Goal: Information Seeking & Learning: Learn about a topic

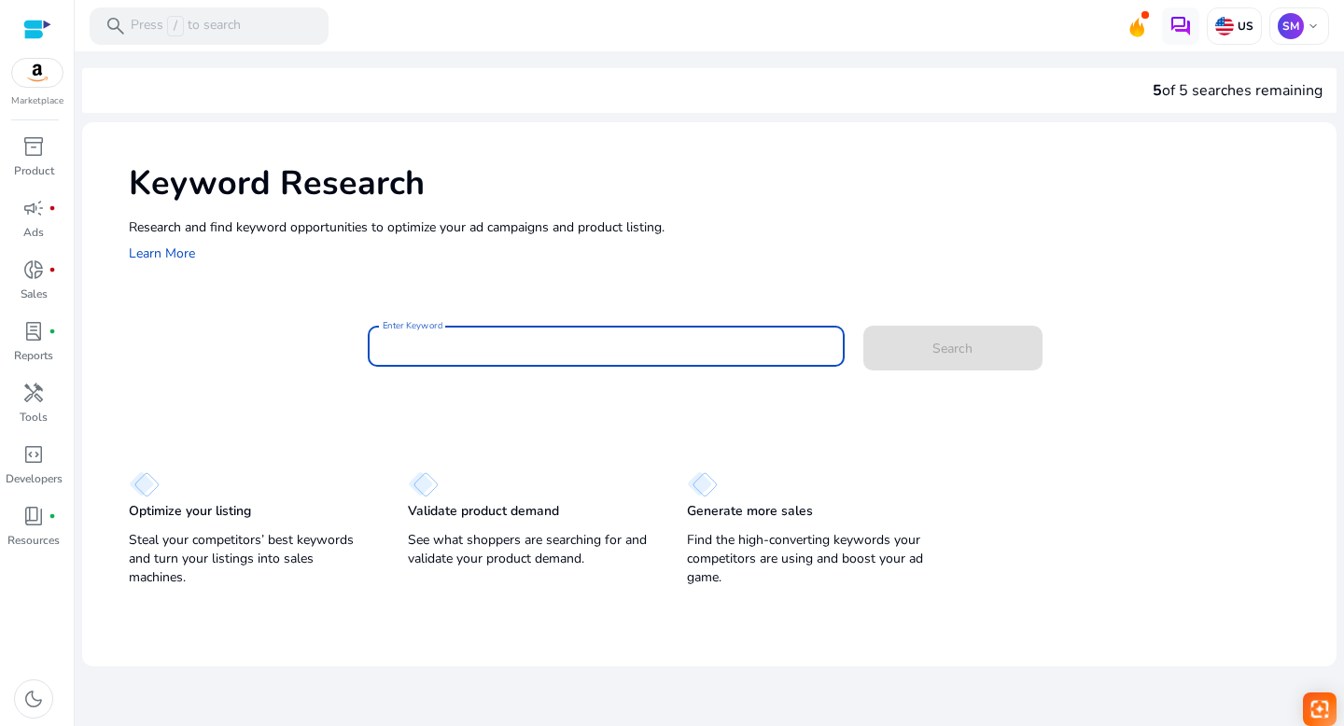
paste input "**********"
type input "**********"
click at [956, 351] on span "Search" at bounding box center [952, 349] width 40 height 20
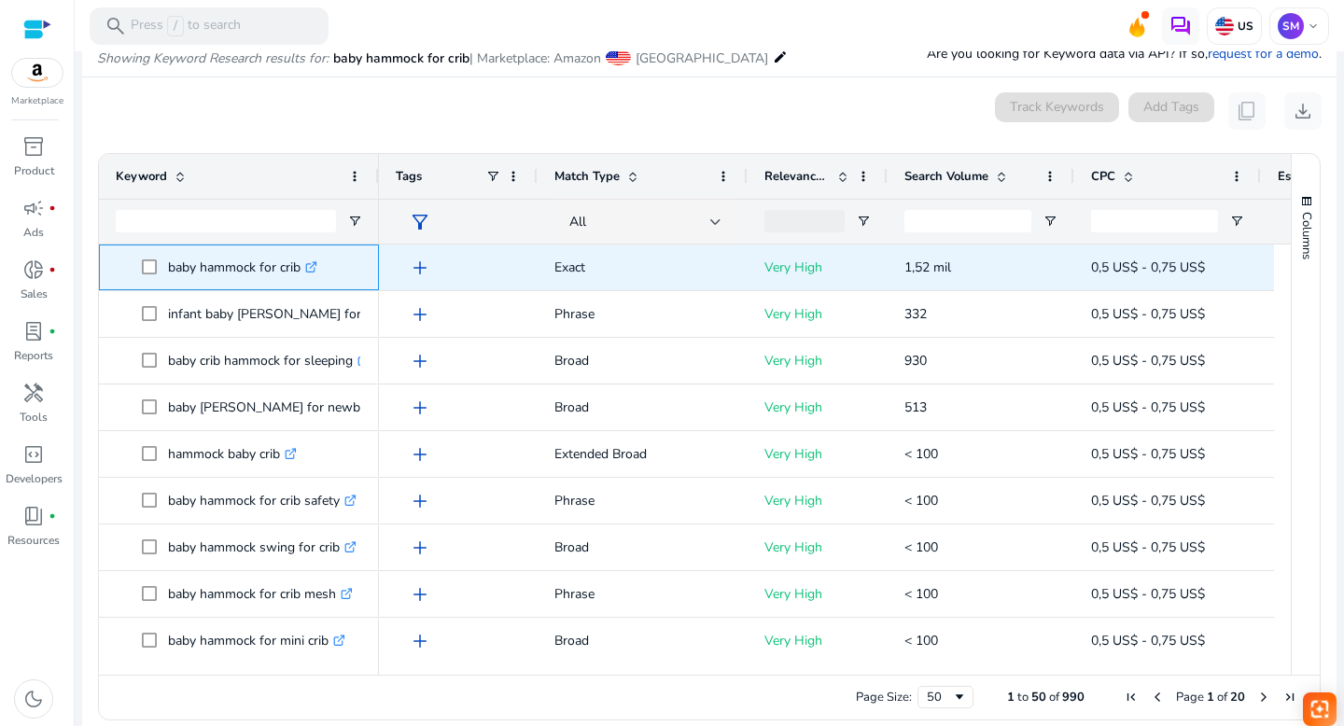
click at [316, 265] on icon at bounding box center [313, 264] width 7 height 7
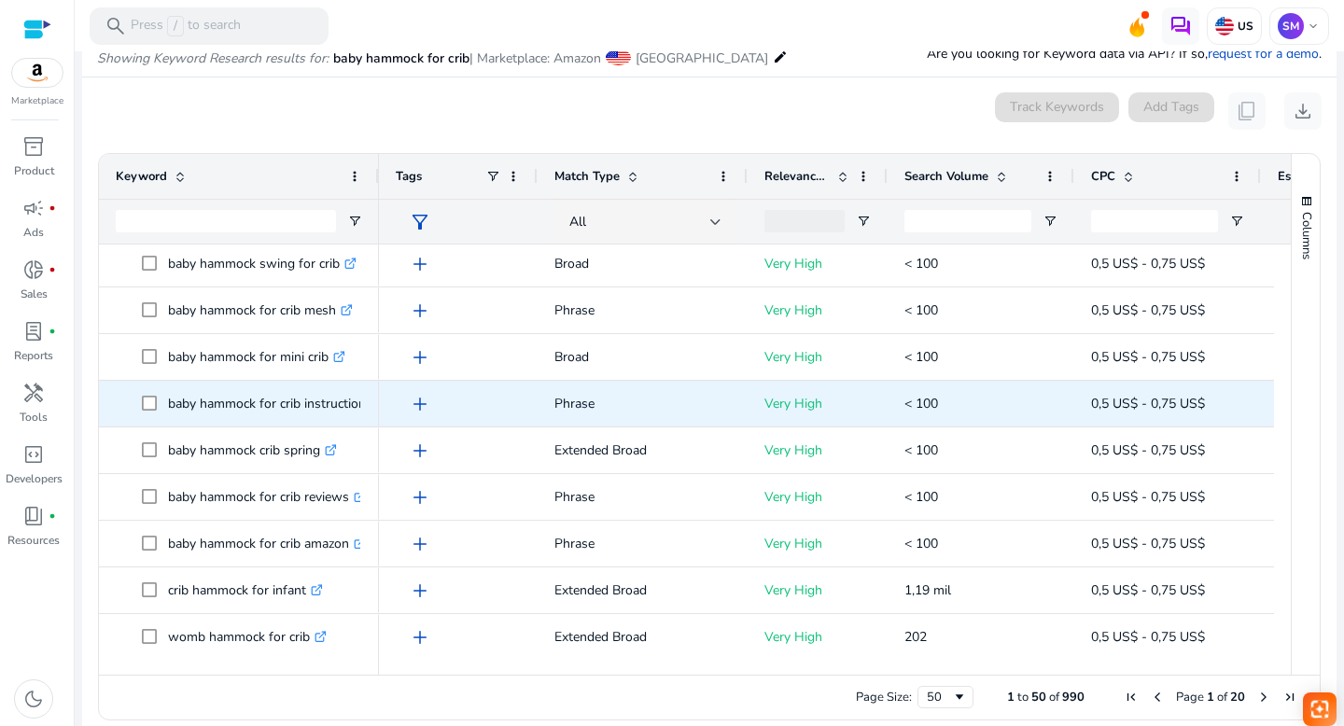
scroll to position [284, 0]
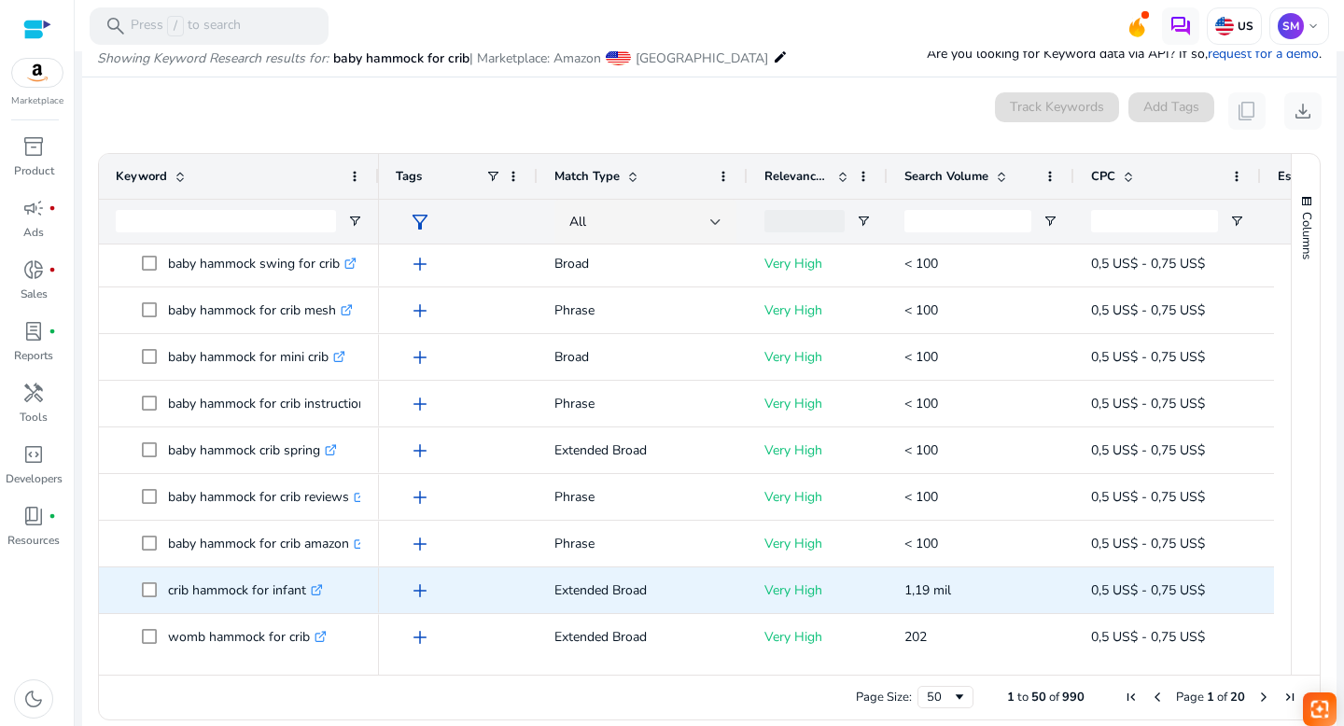
click at [316, 589] on icon ".st0{fill:#2c8af8}" at bounding box center [317, 590] width 12 height 12
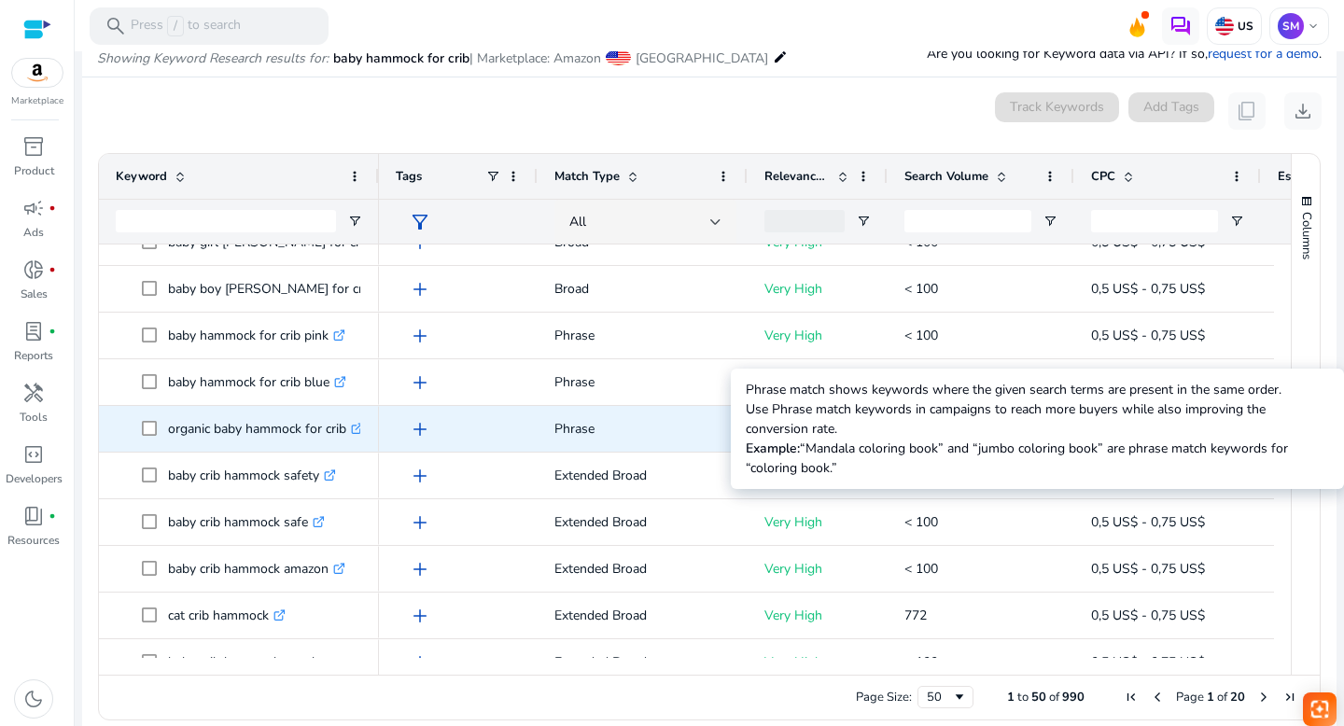
scroll to position [927, 0]
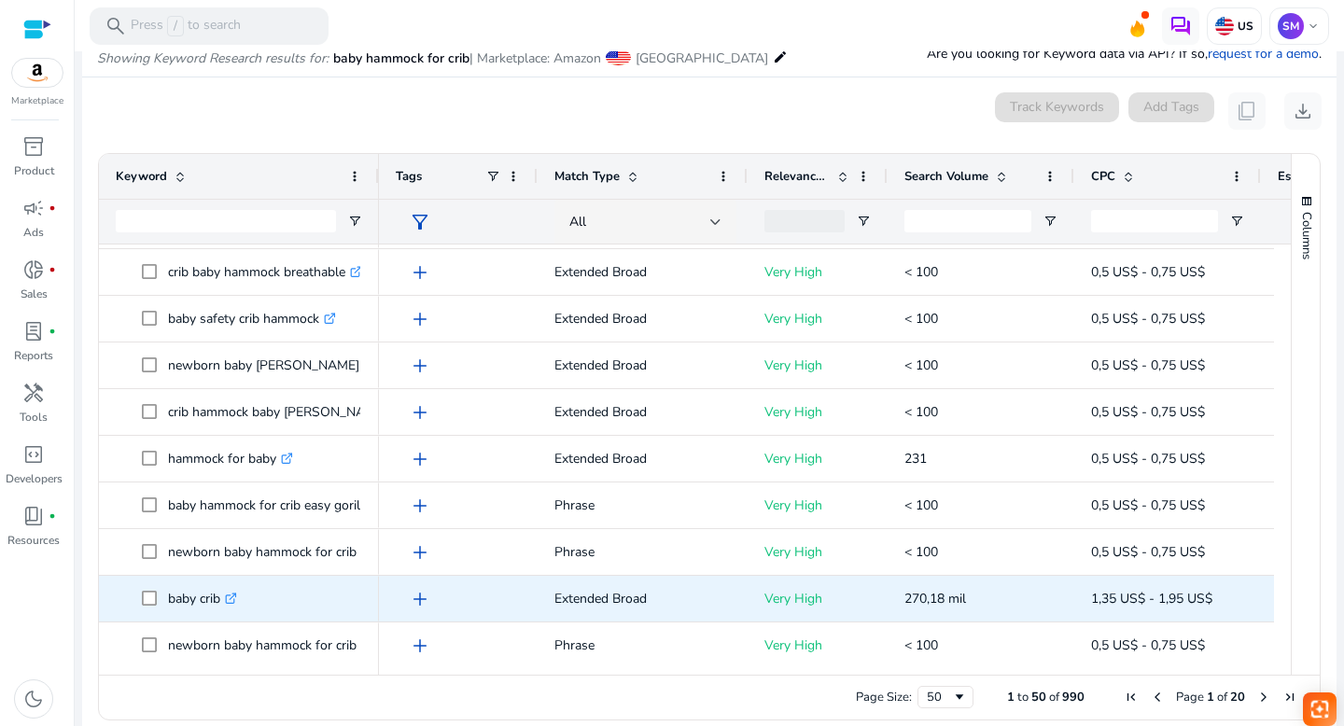
click at [233, 597] on icon ".st0{fill:#2c8af8}" at bounding box center [231, 599] width 12 height 12
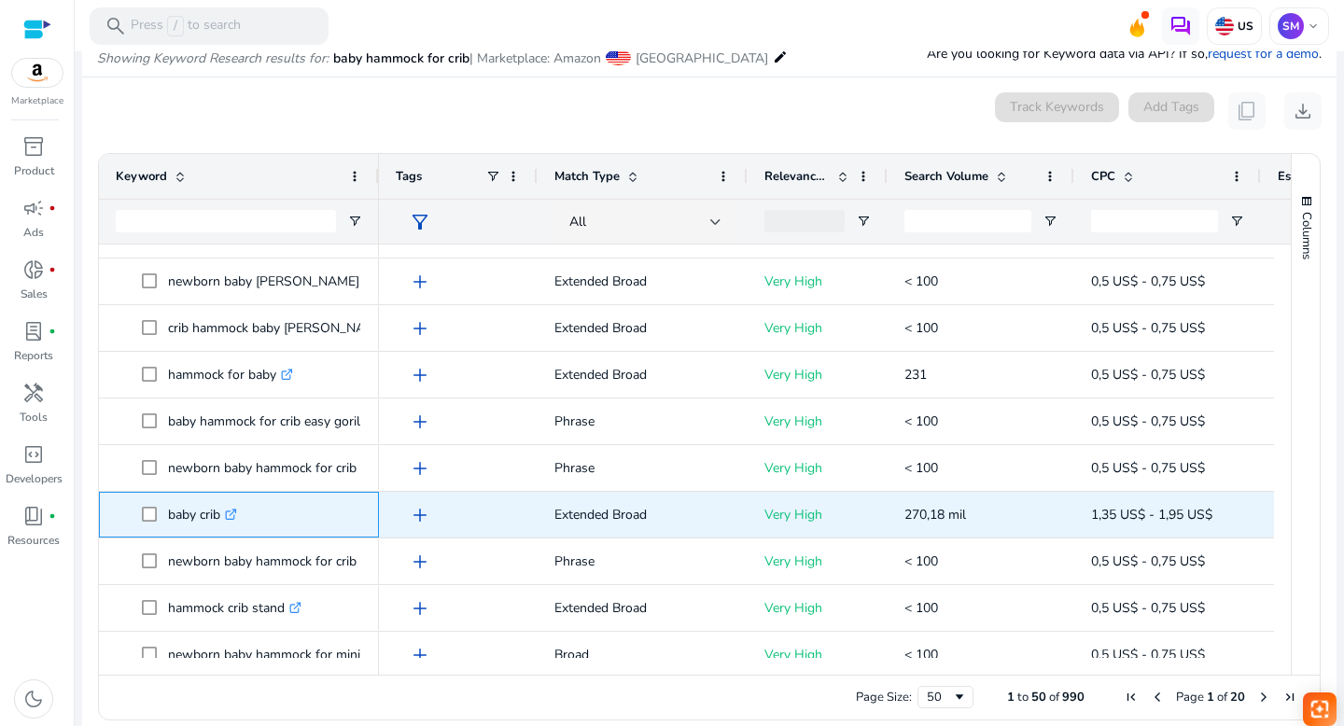
scroll to position [1865, 0]
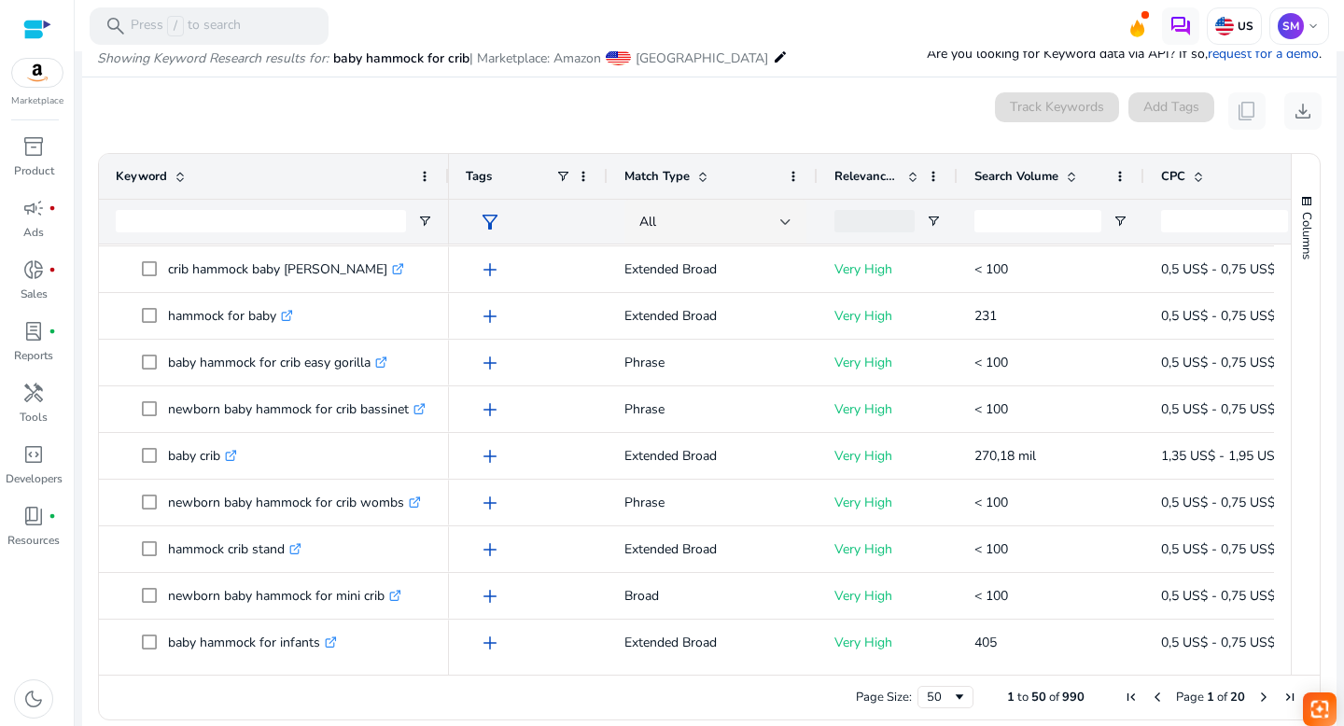
drag, startPoint x: 374, startPoint y: 173, endPoint x: 444, endPoint y: 174, distance: 70.0
click at [444, 174] on div at bounding box center [447, 176] width 7 height 45
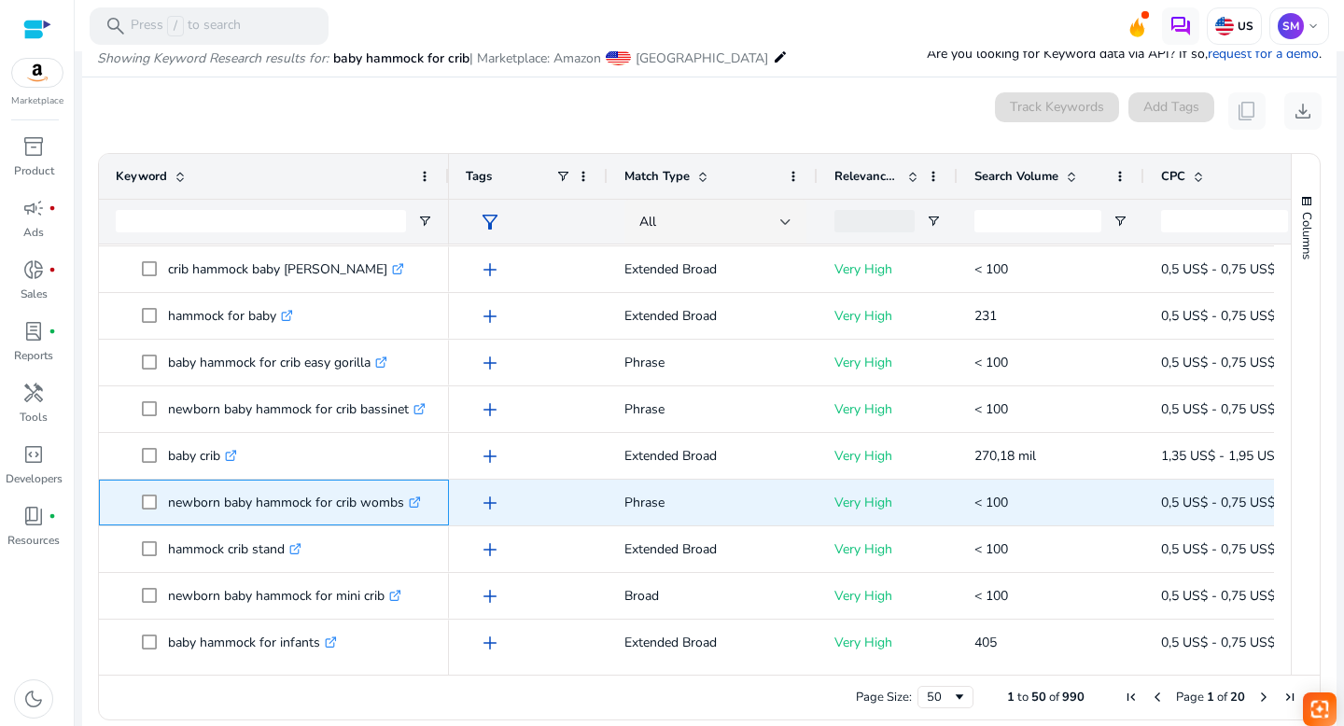
click at [417, 501] on icon at bounding box center [416, 500] width 7 height 7
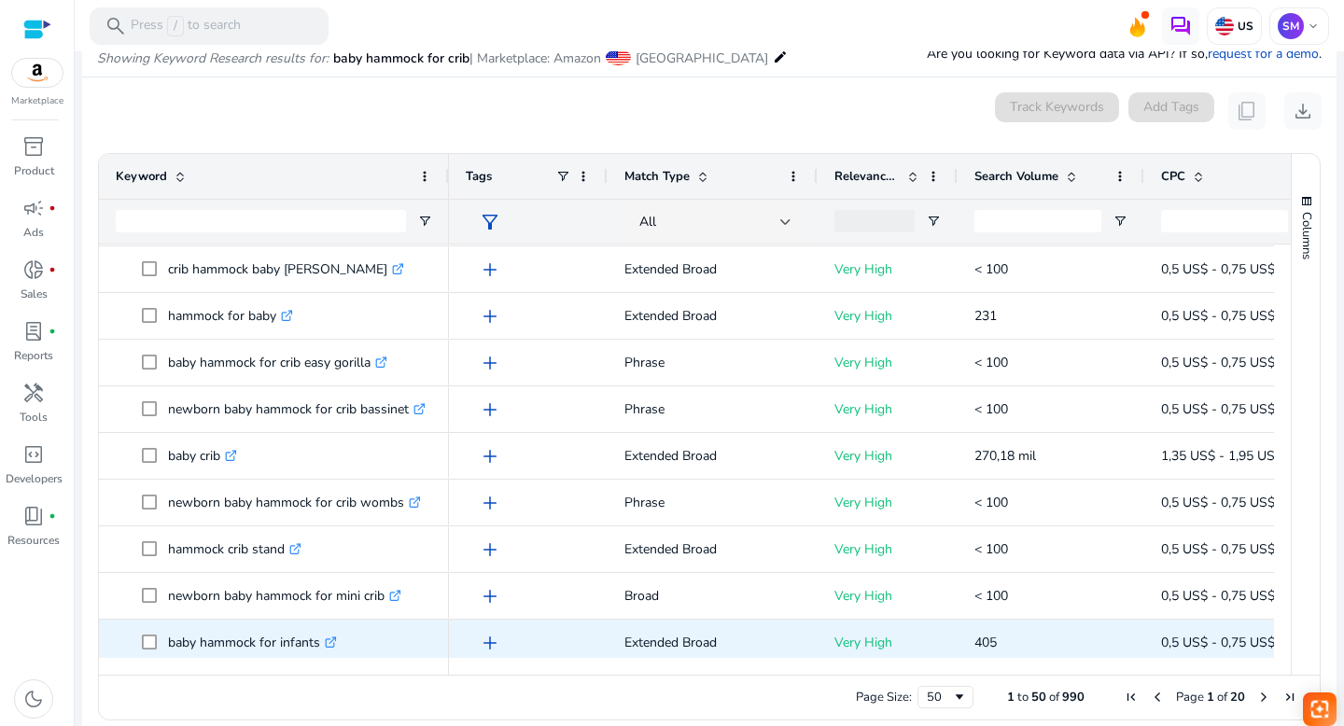
click at [332, 640] on icon ".st0{fill:#2c8af8}" at bounding box center [331, 643] width 12 height 12
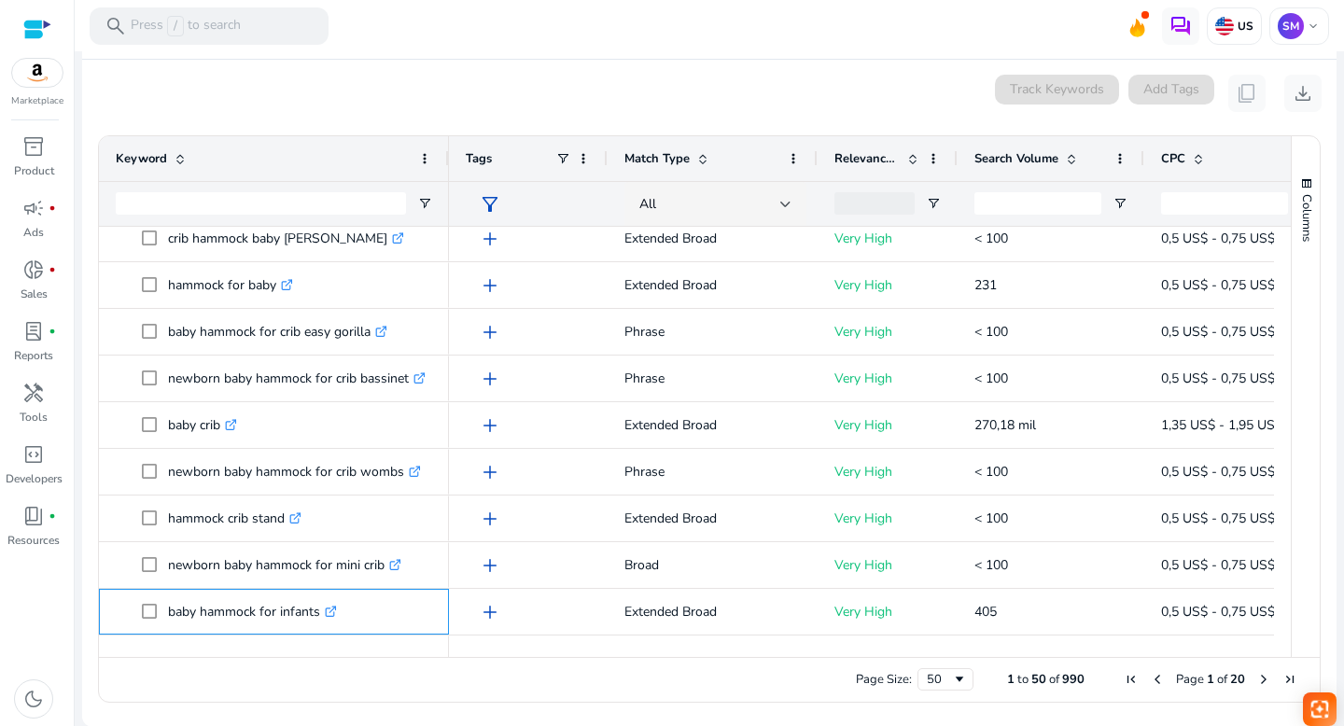
scroll to position [1920, 0]
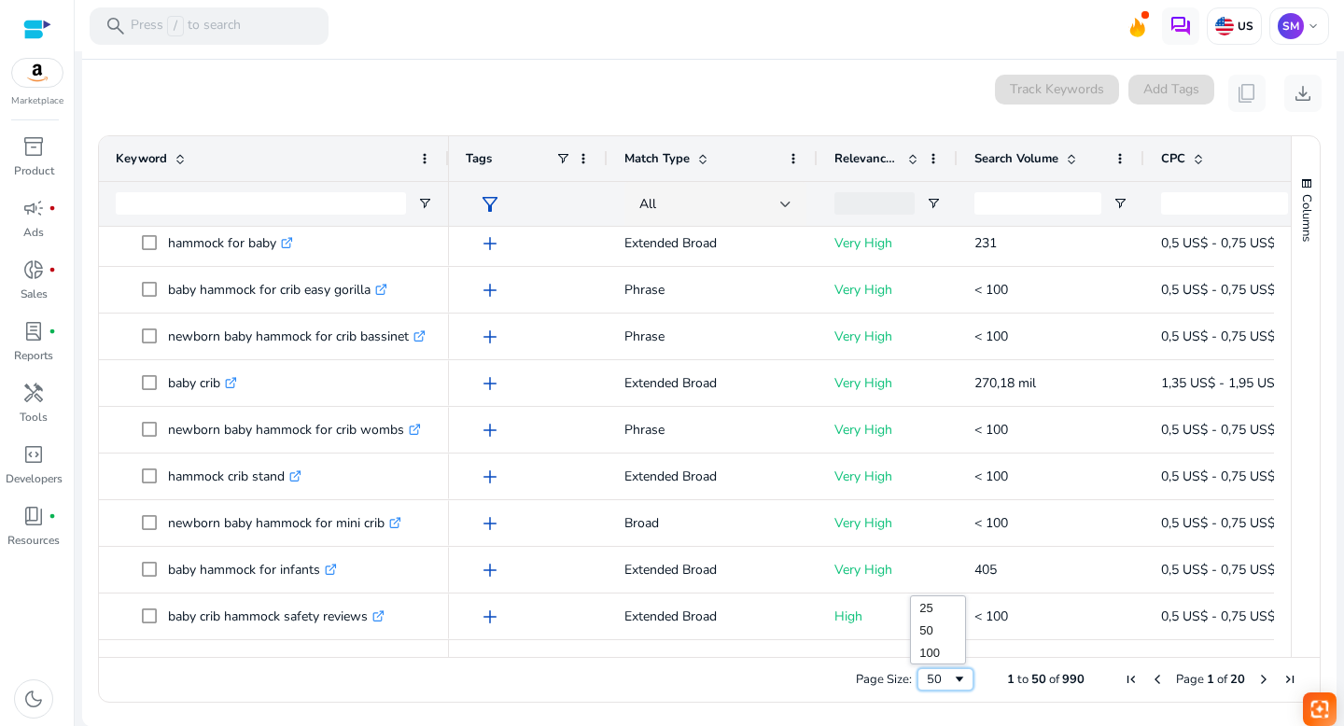
click at [955, 680] on span "Page Size" at bounding box center [959, 679] width 15 height 15
click at [673, 103] on div "0 keyword(s) selected Track Keywords Add Tags content_copy download" at bounding box center [709, 93] width 1225 height 37
